Goal: Task Accomplishment & Management: Manage account settings

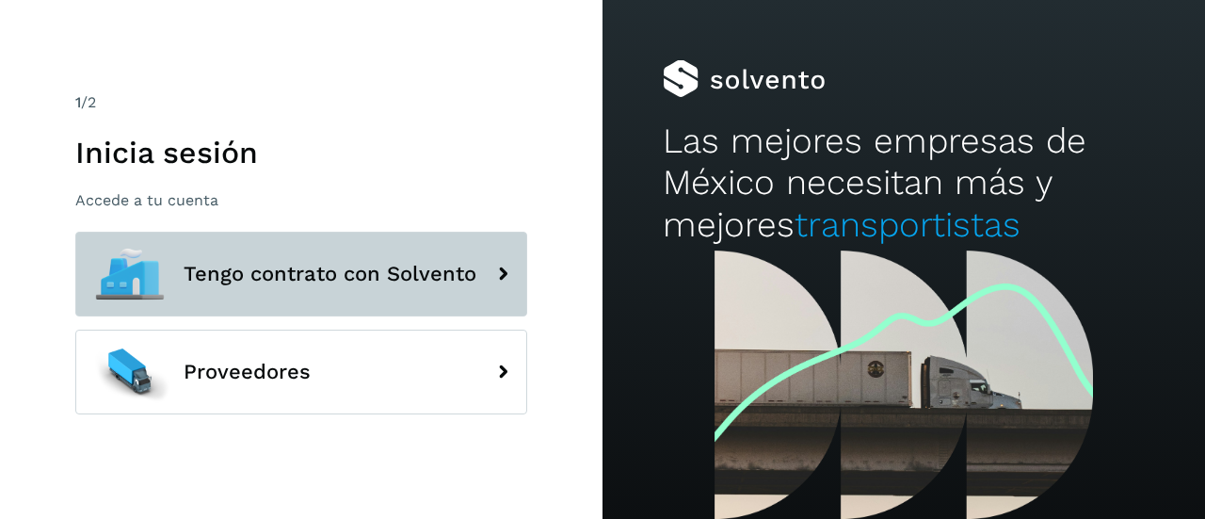
click at [350, 284] on span "Tengo contrato con Solvento" at bounding box center [330, 274] width 293 height 23
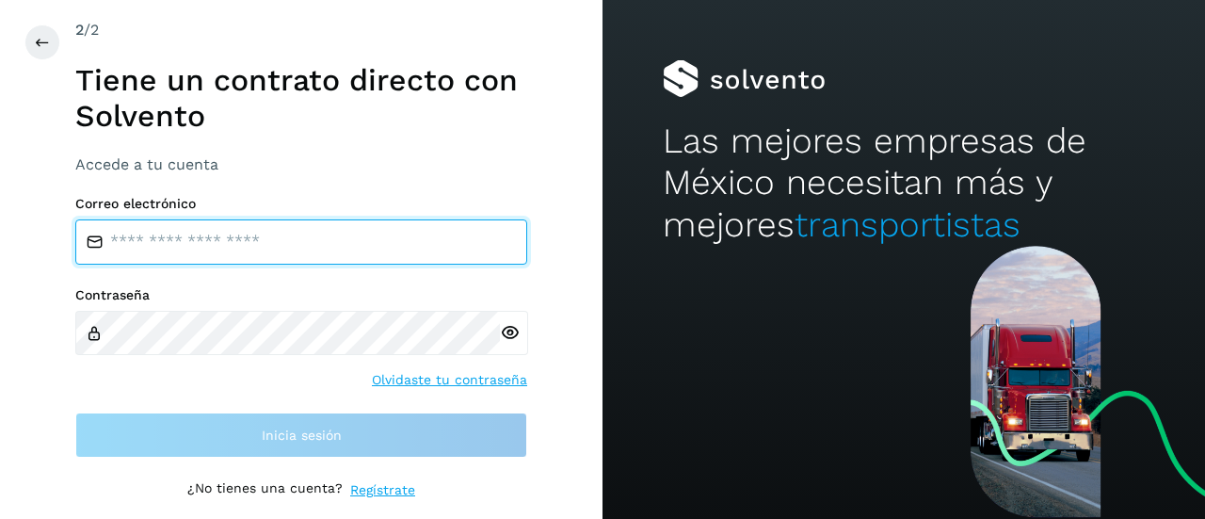
type input "**********"
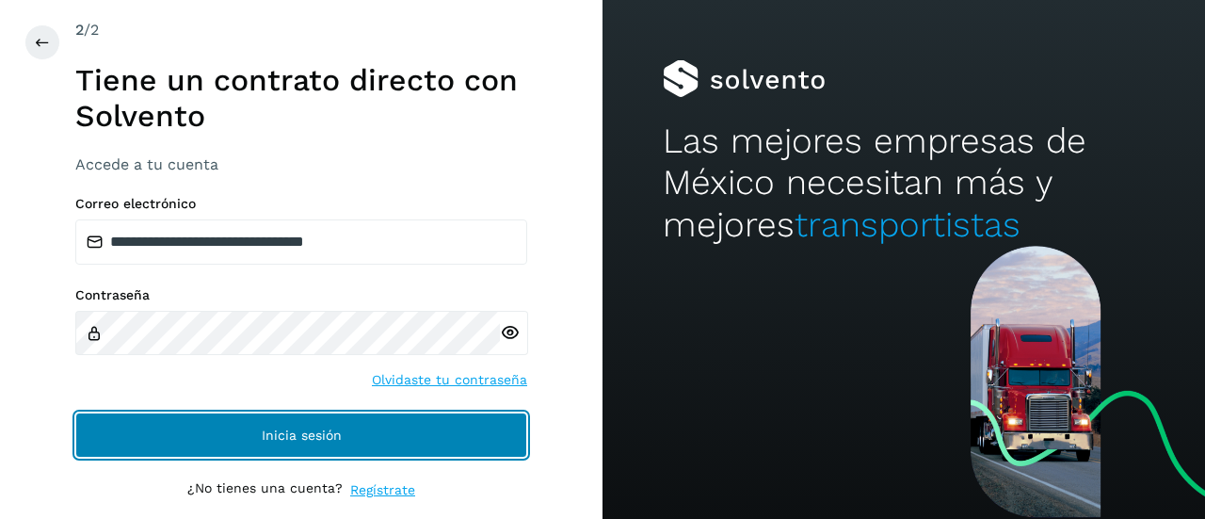
click at [384, 438] on button "Inicia sesión" at bounding box center [301, 434] width 452 height 45
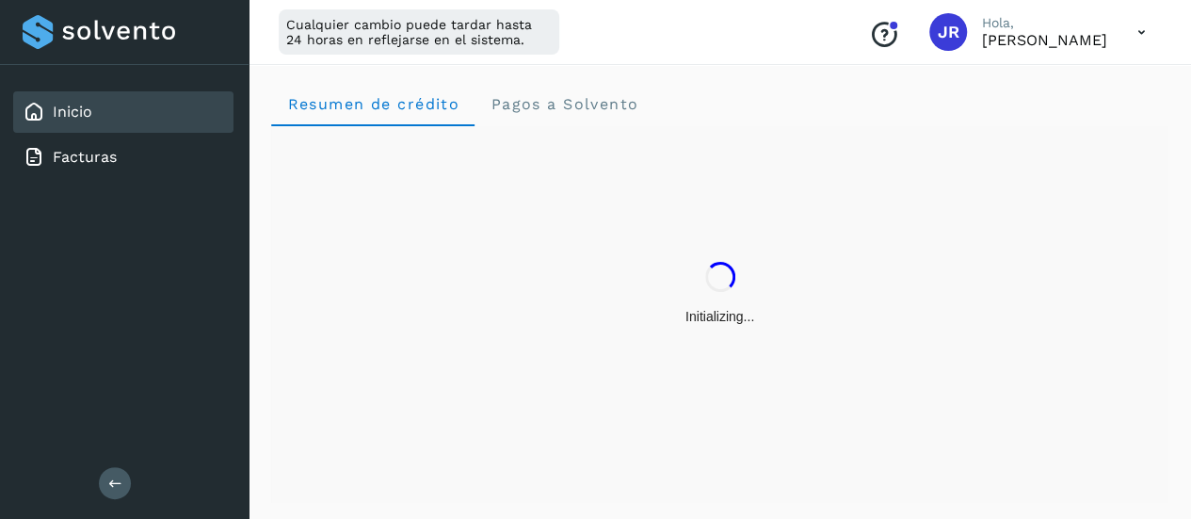
click at [1137, 35] on icon at bounding box center [1142, 32] width 39 height 39
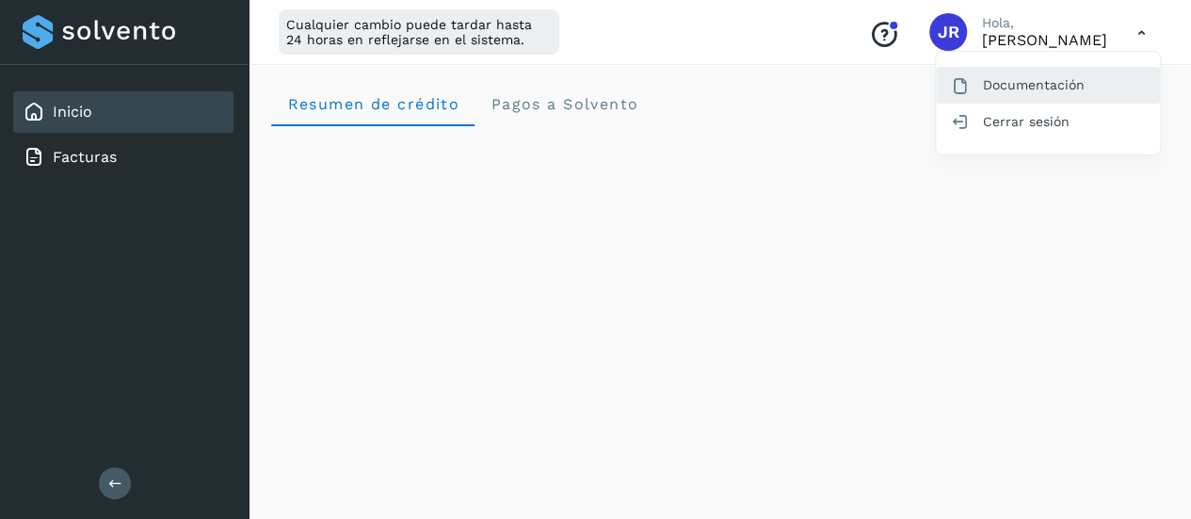
click at [1067, 83] on div "Documentación" at bounding box center [1048, 85] width 224 height 36
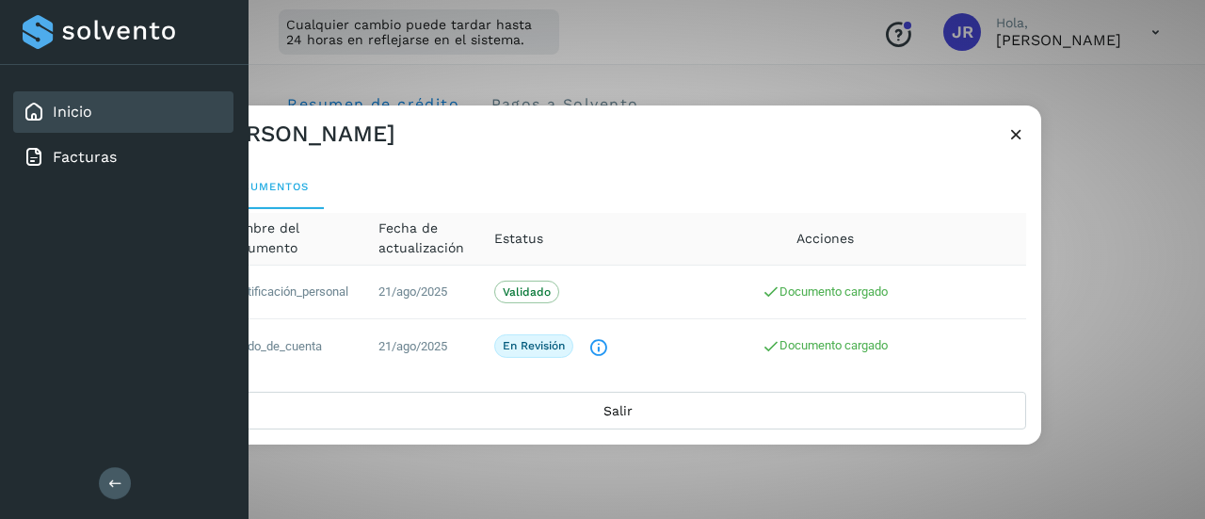
click at [1022, 139] on icon at bounding box center [1017, 133] width 20 height 20
